Goal: Task Accomplishment & Management: Use online tool/utility

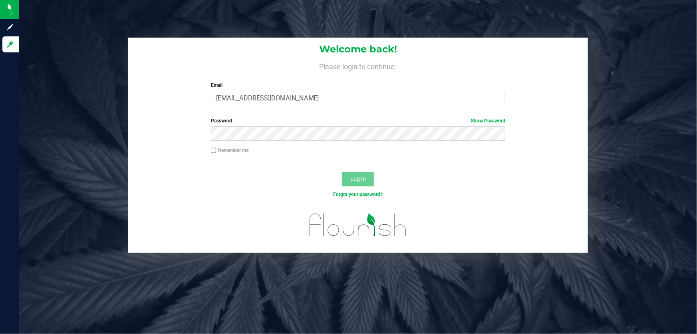
type input "[EMAIL_ADDRESS][DOMAIN_NAME]"
click at [349, 182] on button "Log In" at bounding box center [358, 179] width 32 height 14
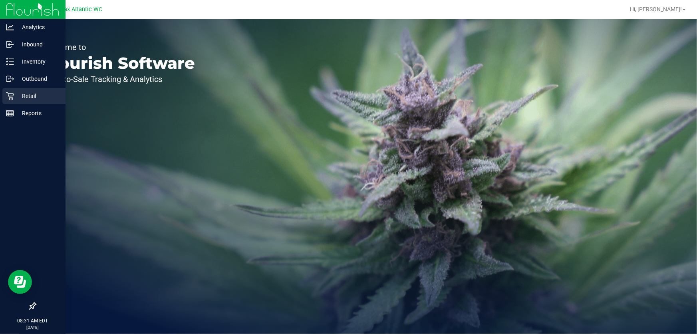
click at [16, 97] on p "Retail" at bounding box center [38, 96] width 48 height 10
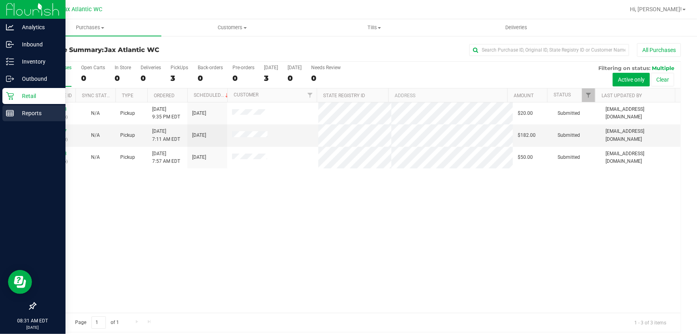
click at [20, 116] on p "Reports" at bounding box center [38, 113] width 48 height 10
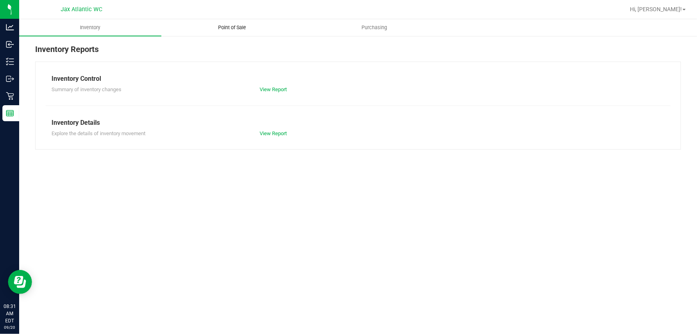
click at [228, 27] on span "Point of Sale" at bounding box center [233, 27] width 50 height 7
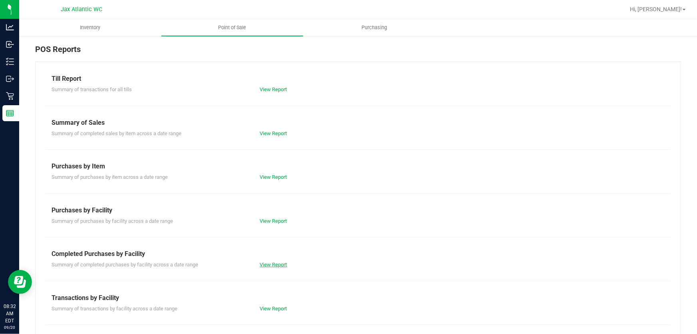
click at [280, 264] on link "View Report" at bounding box center [273, 264] width 27 height 6
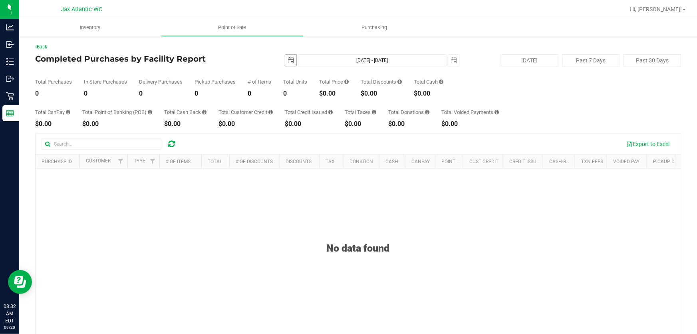
click at [288, 60] on span "select" at bounding box center [291, 60] width 6 height 6
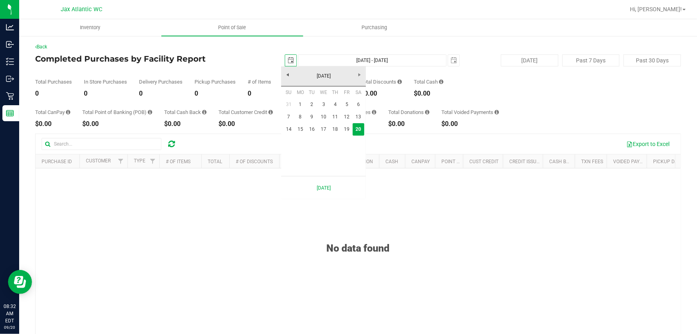
scroll to position [0, 20]
click at [349, 130] on link "19" at bounding box center [347, 129] width 12 height 12
type input "2025-09-19"
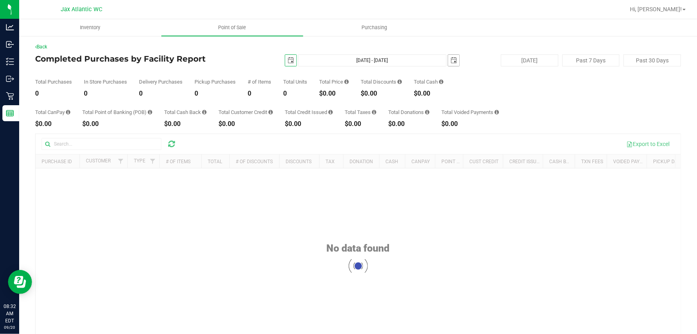
click at [451, 58] on span "select" at bounding box center [454, 60] width 6 height 6
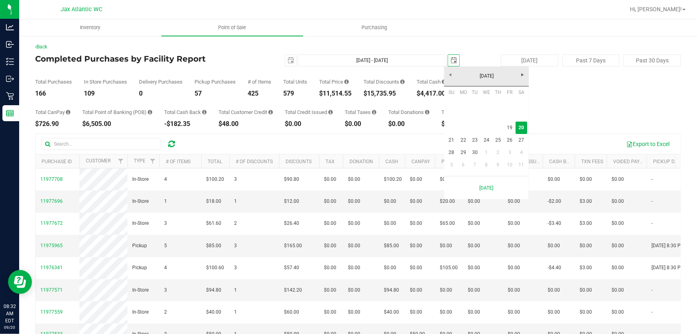
scroll to position [0, 20]
click at [510, 125] on link "19" at bounding box center [510, 127] width 12 height 12
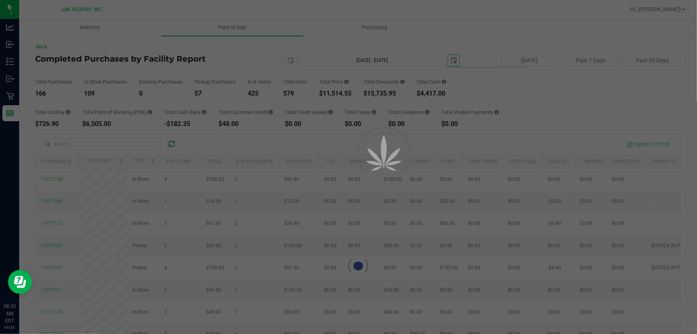
type input "Sep 19, 2025 - Sep 19, 2025"
type input "2025-09-19"
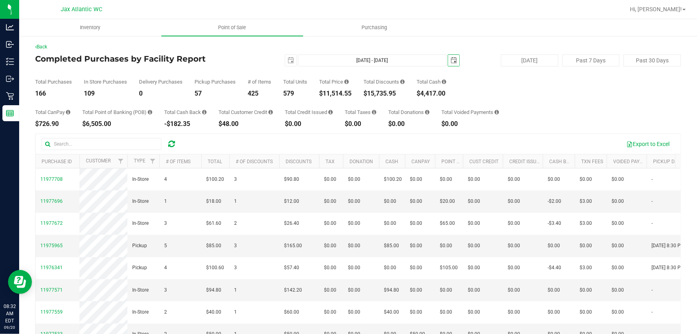
click at [454, 58] on span "select" at bounding box center [453, 60] width 11 height 11
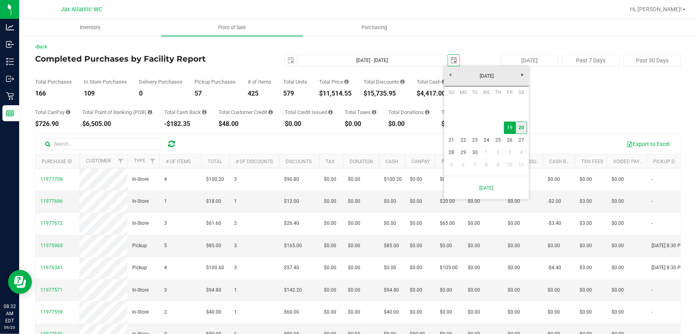
click at [520, 126] on link "20" at bounding box center [522, 127] width 12 height 12
type input "Sep 19, 2025 - Sep 20, 2025"
type input "2025-09-20"
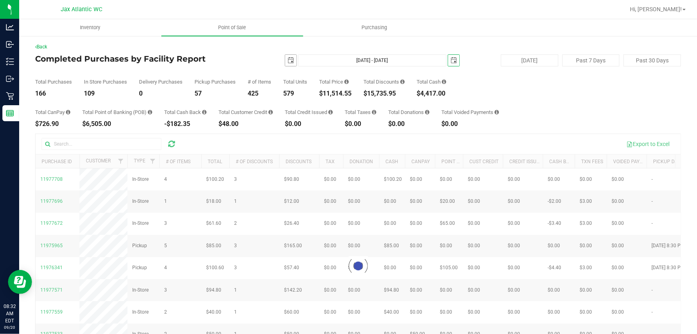
click at [288, 60] on span "select" at bounding box center [291, 60] width 6 height 6
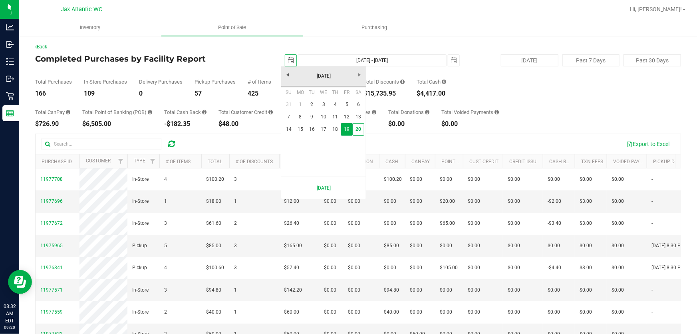
scroll to position [0, 20]
click at [356, 130] on link "20" at bounding box center [359, 129] width 12 height 12
type input "Sep 20, 2025 - Sep 20, 2025"
type input "2025-09-20"
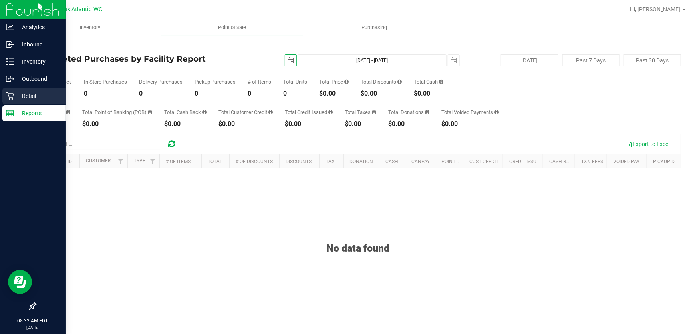
click at [20, 96] on p "Retail" at bounding box center [38, 96] width 48 height 10
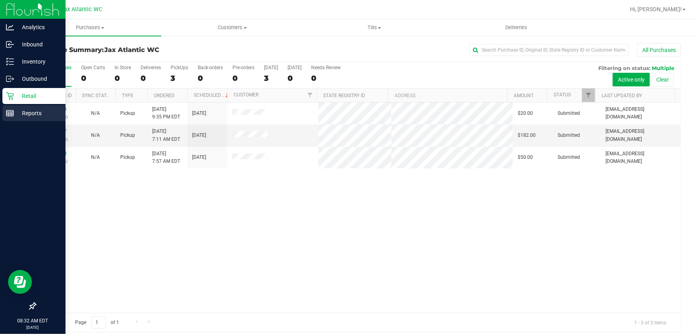
click at [11, 114] on icon at bounding box center [10, 113] width 8 height 8
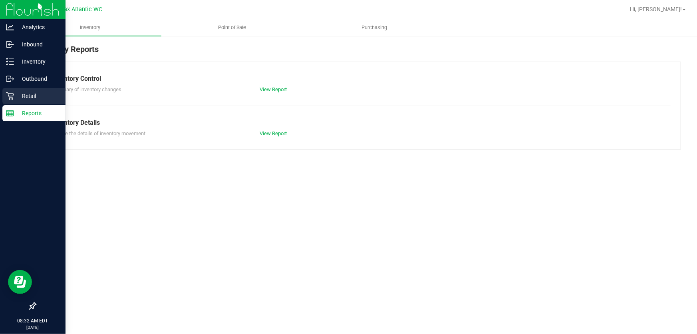
click at [16, 96] on p "Retail" at bounding box center [38, 96] width 48 height 10
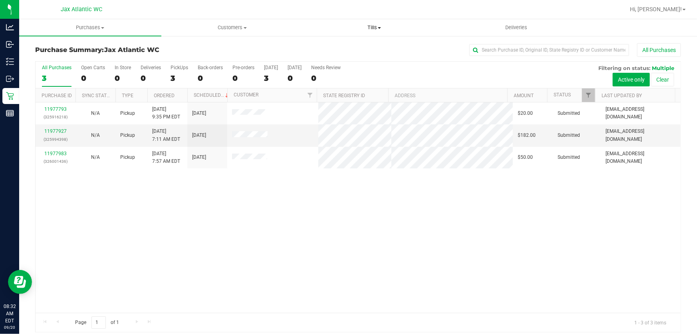
click at [377, 28] on span "Tills" at bounding box center [374, 27] width 141 height 7
click at [351, 47] on span "Manage tills" at bounding box center [330, 48] width 54 height 7
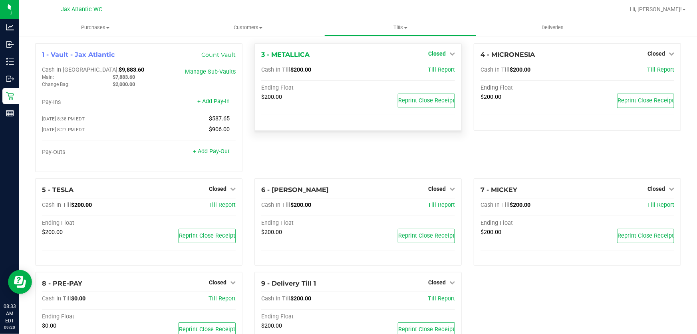
click at [435, 54] on span "Closed" at bounding box center [437, 53] width 18 height 6
click at [427, 72] on link "Open Till" at bounding box center [436, 70] width 21 height 6
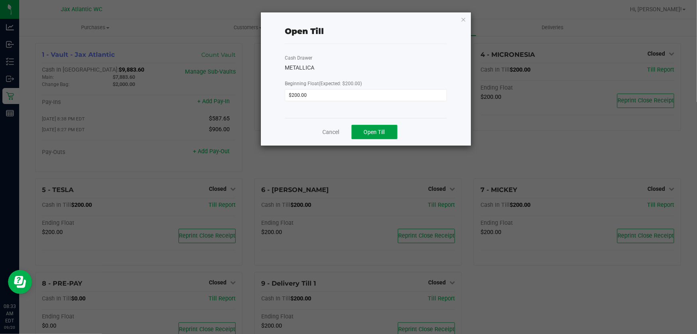
click at [385, 132] on button "Open Till" at bounding box center [374, 132] width 46 height 14
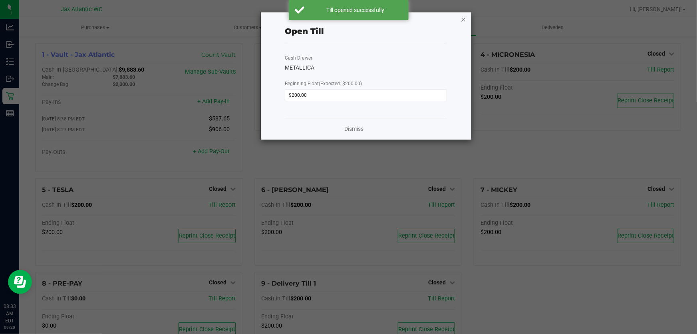
click at [464, 19] on icon "button" at bounding box center [464, 19] width 6 height 10
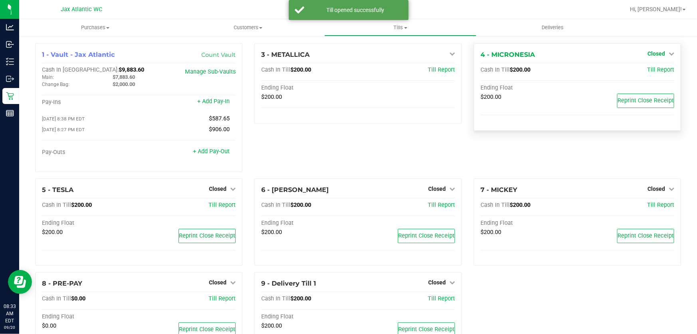
click at [654, 50] on span "Closed" at bounding box center [656, 53] width 18 height 6
click at [645, 71] on link "Open Till" at bounding box center [655, 70] width 21 height 6
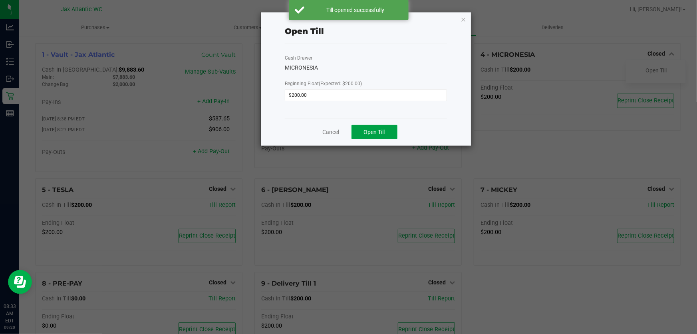
click at [361, 133] on button "Open Till" at bounding box center [374, 132] width 46 height 14
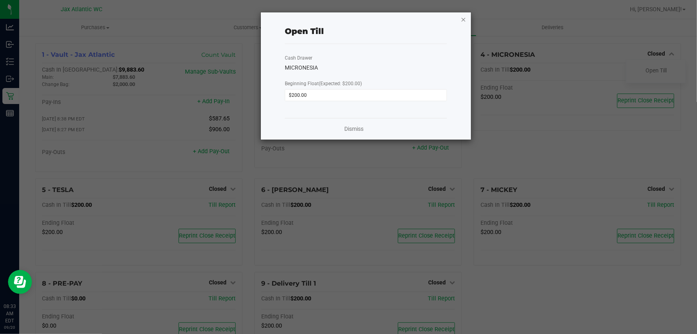
click at [463, 17] on icon "button" at bounding box center [464, 19] width 6 height 10
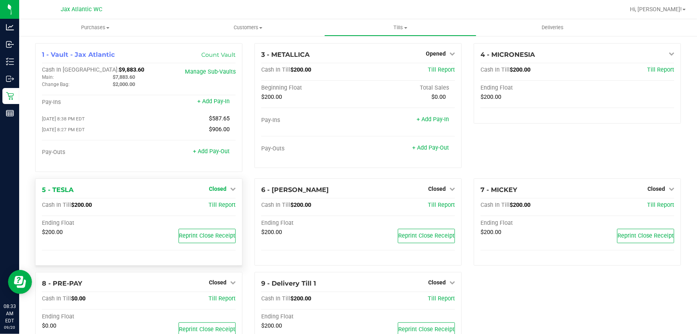
click at [217, 187] on span "Closed" at bounding box center [218, 188] width 18 height 6
click at [214, 206] on link "Open Till" at bounding box center [217, 205] width 21 height 6
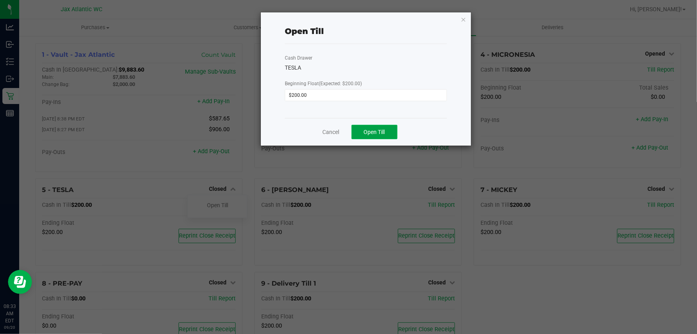
click at [371, 136] on button "Open Till" at bounding box center [374, 132] width 46 height 14
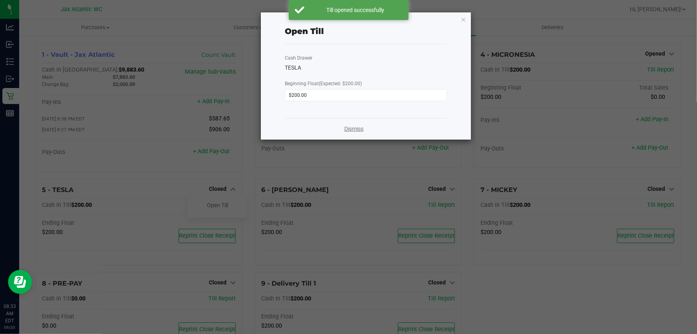
click at [354, 128] on link "Dismiss" at bounding box center [353, 129] width 19 height 8
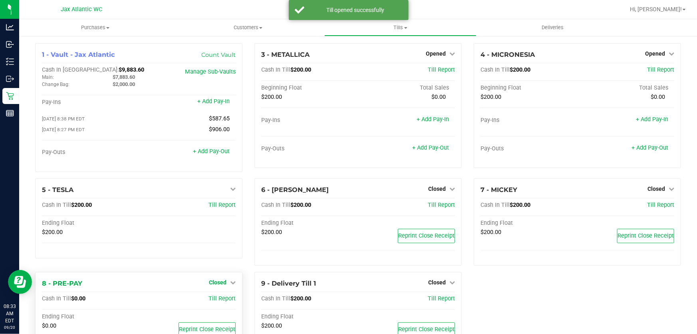
click at [212, 280] on span "Closed" at bounding box center [218, 282] width 18 height 6
click at [223, 299] on link "Open Till" at bounding box center [217, 299] width 21 height 6
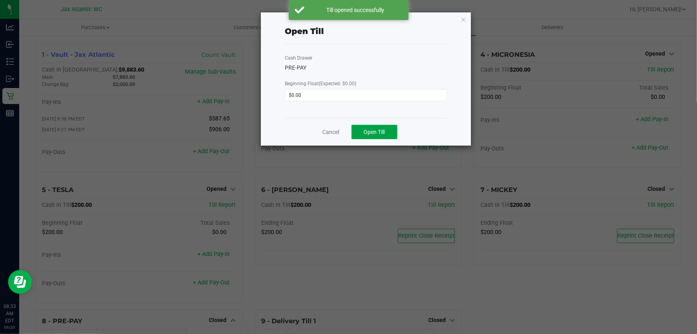
click at [364, 135] on span "Open Till" at bounding box center [374, 132] width 21 height 6
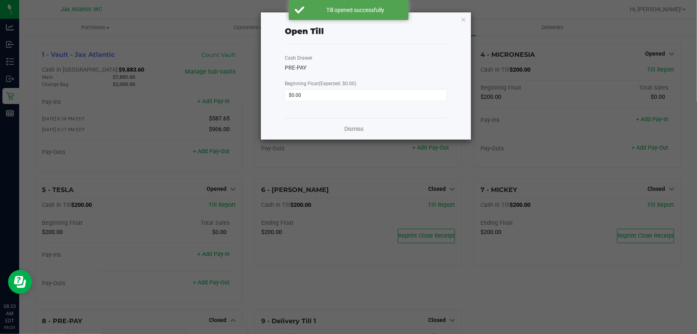
click at [364, 129] on div "Dismiss" at bounding box center [366, 129] width 162 height 22
click at [357, 129] on link "Dismiss" at bounding box center [353, 129] width 19 height 8
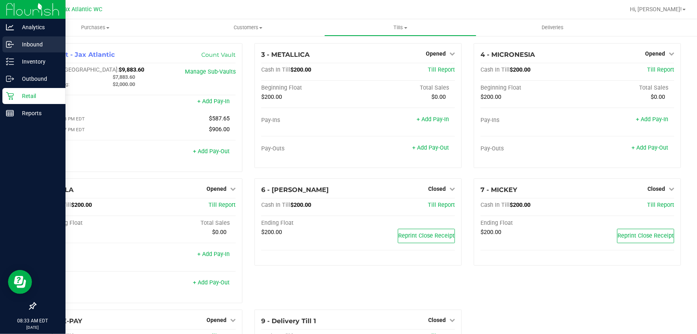
click at [28, 44] on p "Inbound" at bounding box center [38, 45] width 48 height 10
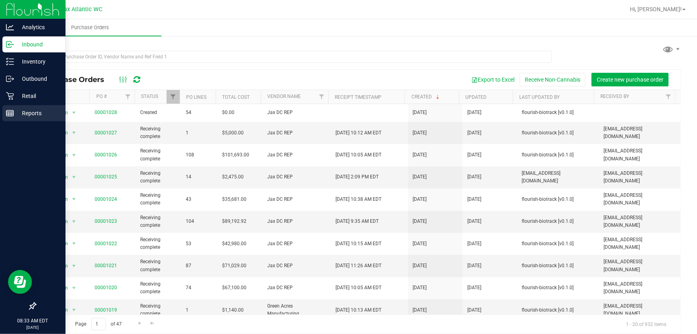
click at [16, 116] on p "Reports" at bounding box center [38, 113] width 48 height 10
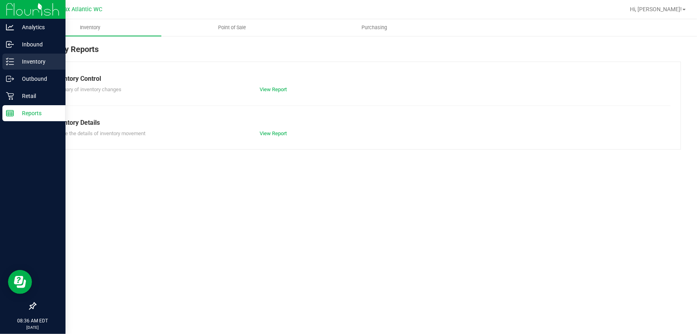
click at [20, 62] on p "Inventory" at bounding box center [38, 62] width 48 height 10
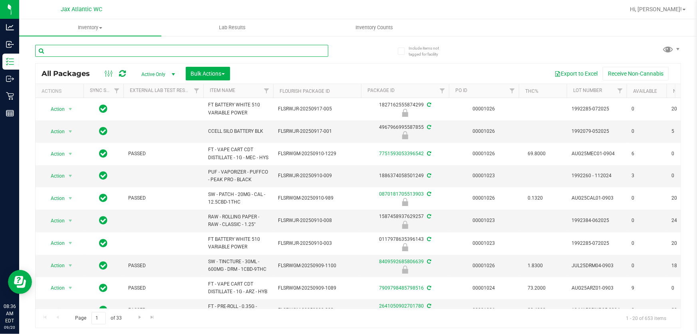
click at [77, 56] on input "text" at bounding box center [181, 51] width 293 height 12
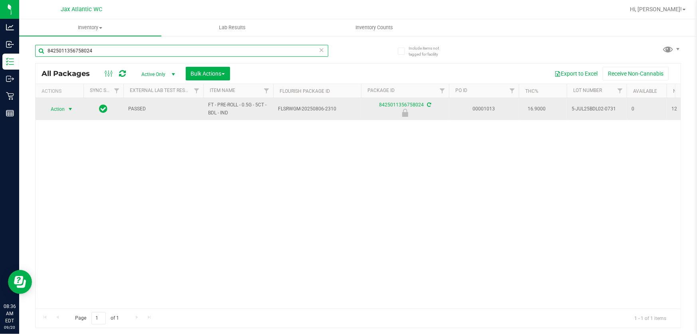
type input "8425011356758024"
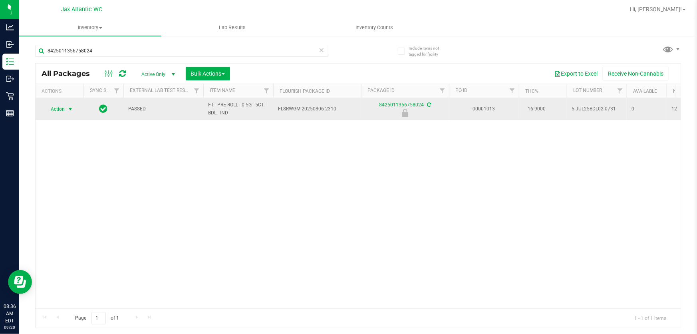
click at [58, 109] on span "Action" at bounding box center [55, 108] width 22 height 11
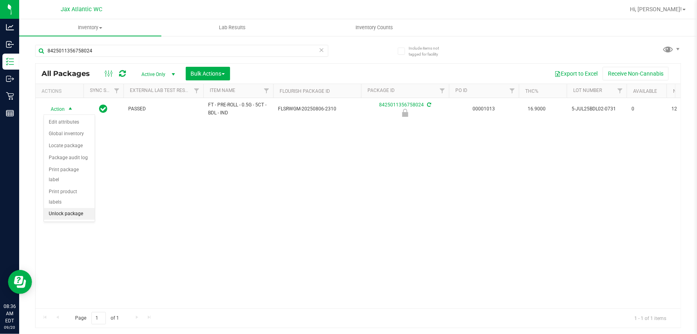
click at [79, 208] on li "Unlock package" at bounding box center [69, 214] width 51 height 12
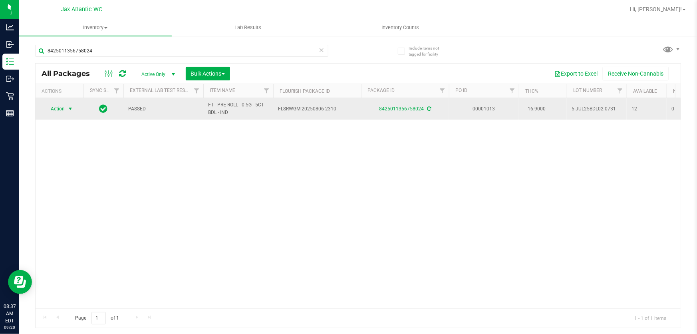
click at [57, 109] on span "Action" at bounding box center [55, 108] width 22 height 11
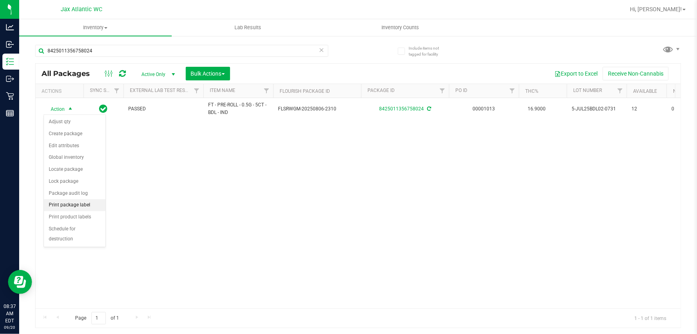
click at [56, 204] on li "Print package label" at bounding box center [75, 205] width 62 height 12
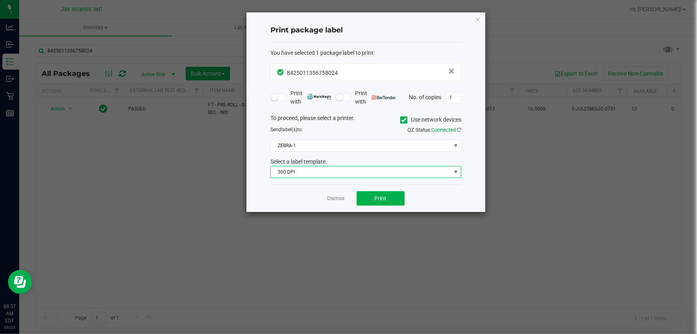
click at [366, 167] on span "300 DPI" at bounding box center [361, 171] width 180 height 11
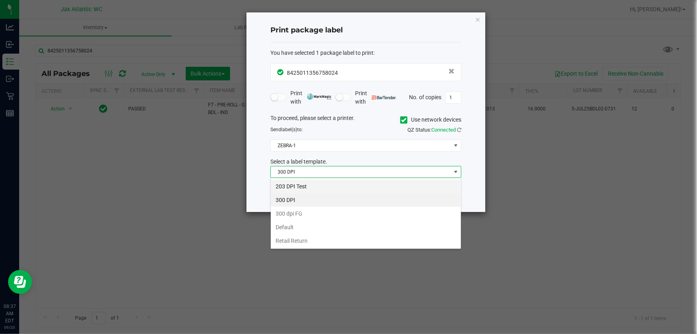
scroll to position [12, 191]
click at [349, 186] on li "203 DPI Test" at bounding box center [366, 186] width 190 height 14
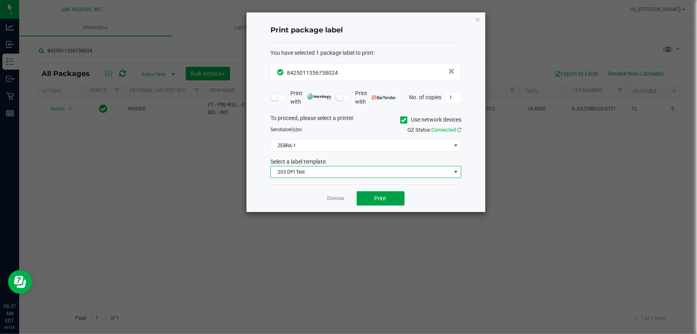
click at [371, 205] on button "Print" at bounding box center [381, 198] width 48 height 14
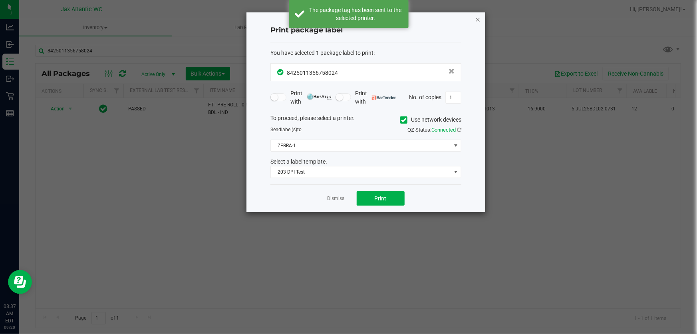
click at [480, 17] on icon "button" at bounding box center [478, 19] width 6 height 10
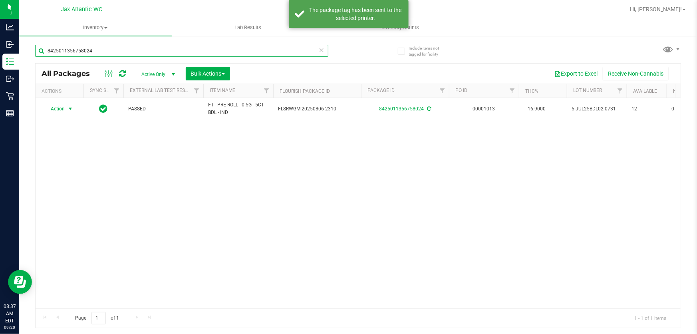
click at [109, 53] on input "8425011356758024" at bounding box center [181, 51] width 293 height 12
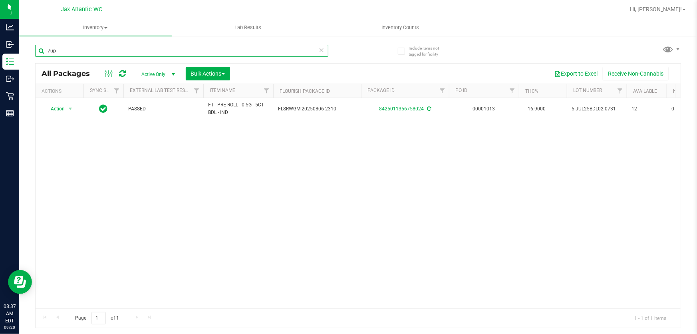
type input "7up"
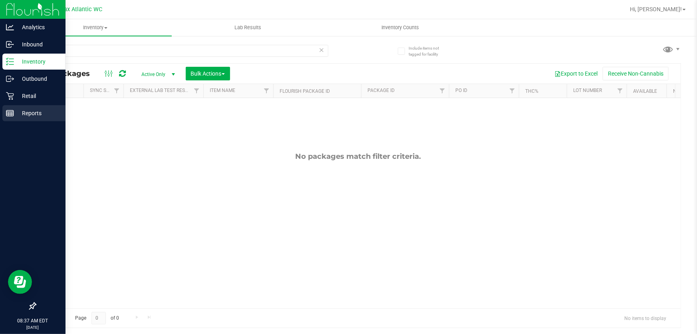
click at [12, 112] on line at bounding box center [9, 112] width 7 height 0
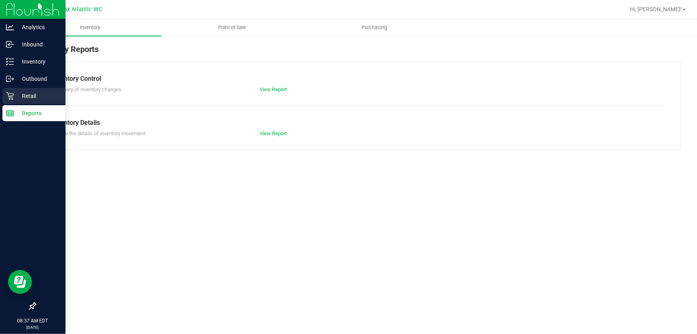
click at [16, 95] on p "Retail" at bounding box center [38, 96] width 48 height 10
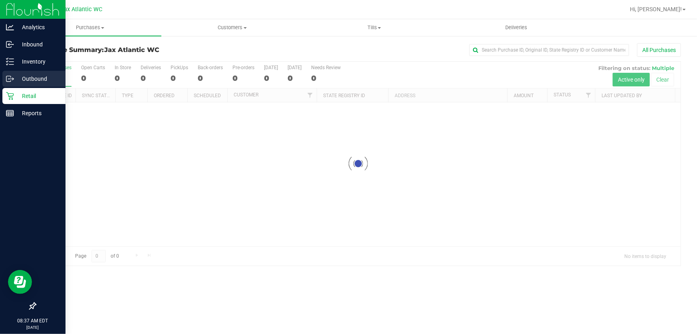
click at [15, 76] on p "Outbound" at bounding box center [38, 79] width 48 height 10
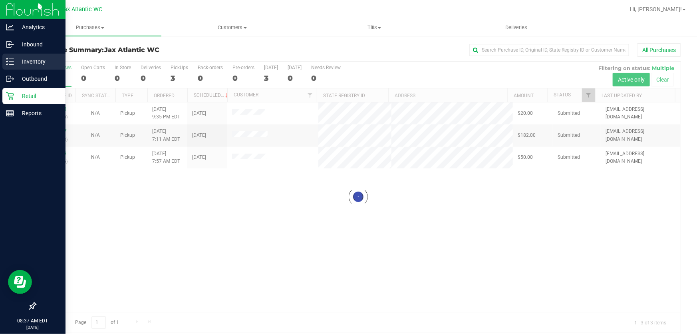
click at [21, 60] on p "Inventory" at bounding box center [38, 62] width 48 height 10
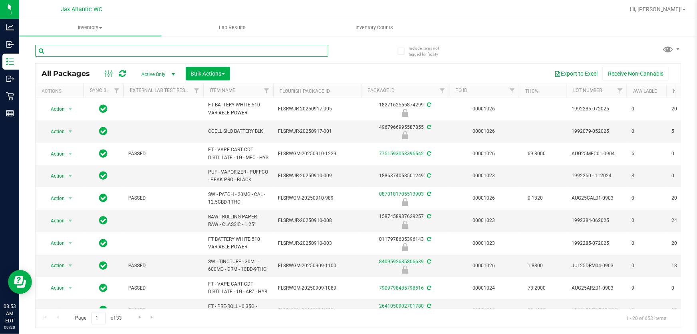
click at [54, 51] on input "text" at bounding box center [181, 51] width 293 height 12
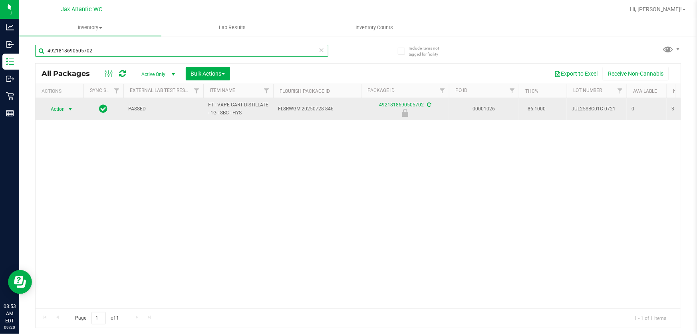
type input "4921818690505702"
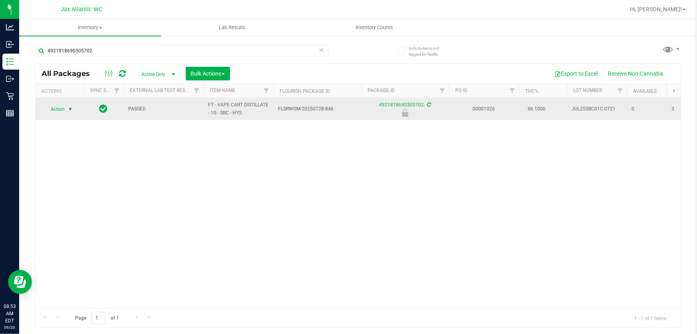
click at [56, 109] on span "Action" at bounding box center [55, 108] width 22 height 11
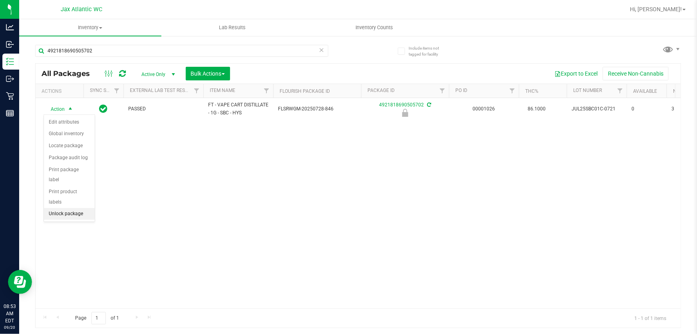
click at [58, 208] on li "Unlock package" at bounding box center [69, 214] width 51 height 12
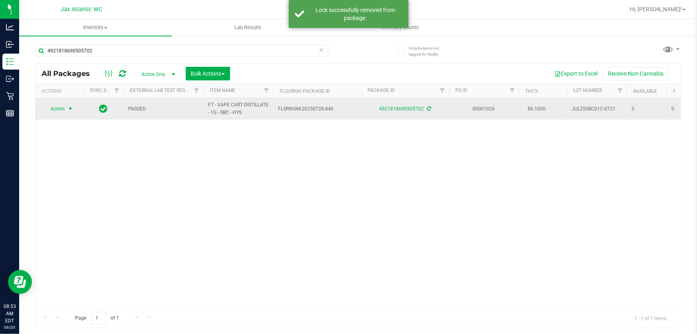
click at [57, 107] on span "Action" at bounding box center [55, 108] width 22 height 11
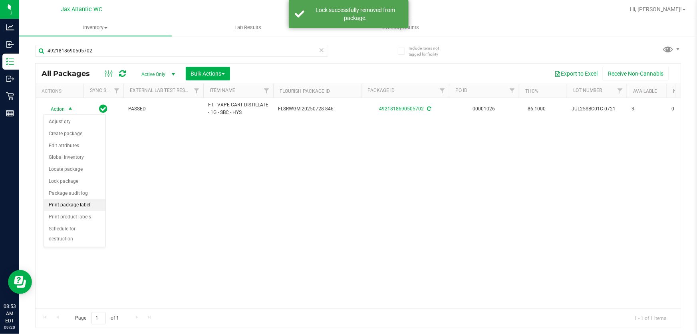
click at [75, 206] on li "Print package label" at bounding box center [75, 205] width 62 height 12
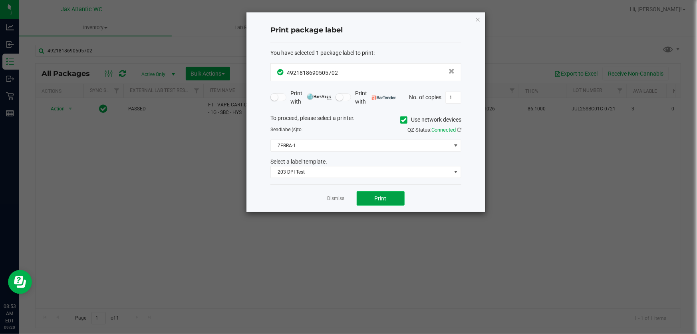
click at [381, 199] on span "Print" at bounding box center [381, 198] width 12 height 6
click at [481, 16] on div "Print package label You have selected 1 package label to print : 49218186905057…" at bounding box center [365, 111] width 239 height 199
click at [477, 20] on icon "button" at bounding box center [478, 19] width 6 height 10
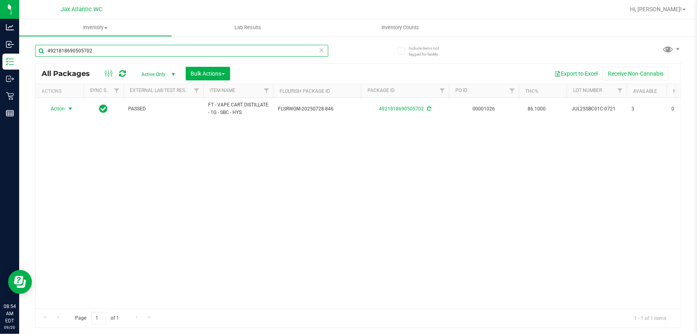
click at [177, 55] on input "4921818690505702" at bounding box center [181, 51] width 293 height 12
click at [177, 54] on input "4921818690505702" at bounding box center [181, 51] width 293 height 12
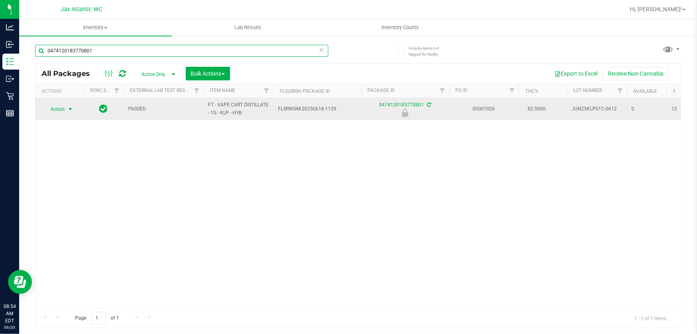
type input "0474120183770801"
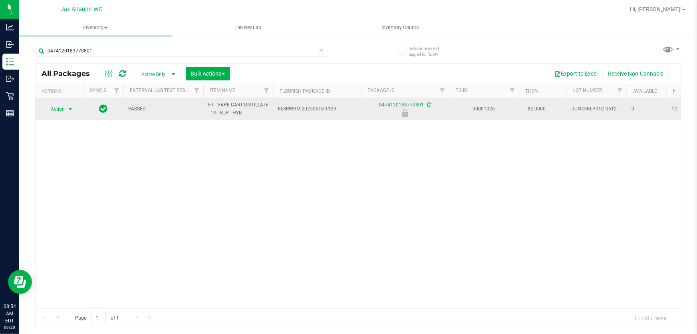
click at [62, 109] on span "Action" at bounding box center [55, 108] width 22 height 11
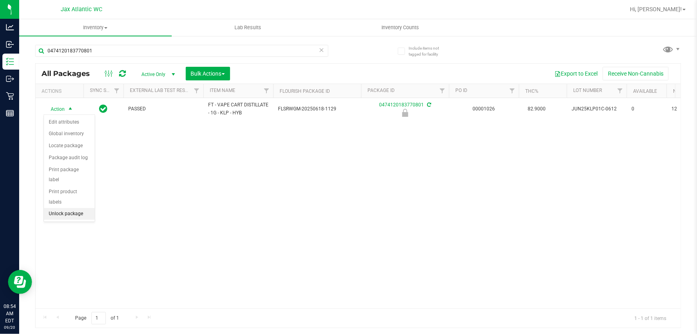
click at [74, 208] on li "Unlock package" at bounding box center [69, 214] width 51 height 12
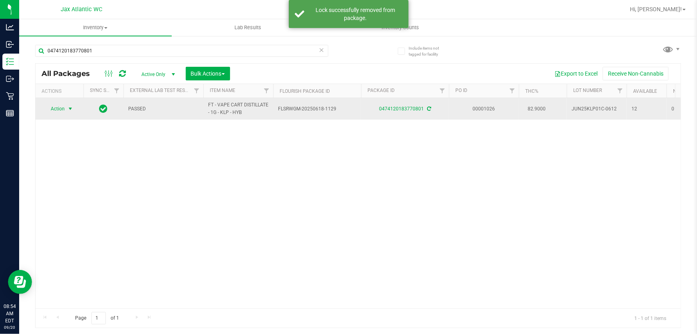
click at [59, 108] on span "Action" at bounding box center [55, 108] width 22 height 11
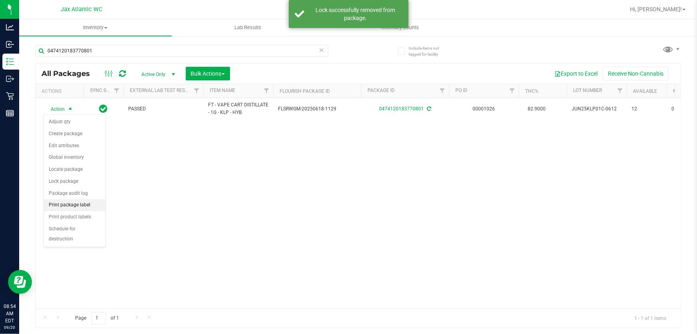
click at [72, 205] on li "Print package label" at bounding box center [75, 205] width 62 height 12
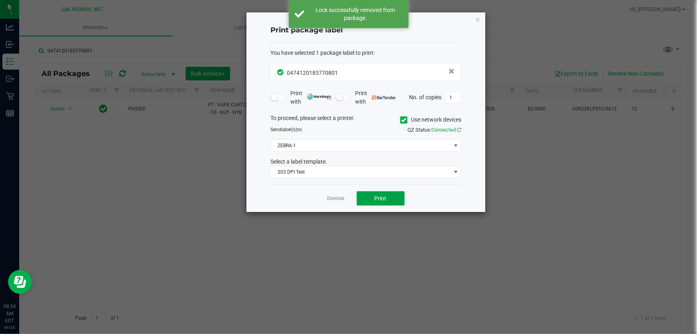
click at [385, 202] on button "Print" at bounding box center [381, 198] width 48 height 14
